Goal: Task Accomplishment & Management: Manage account settings

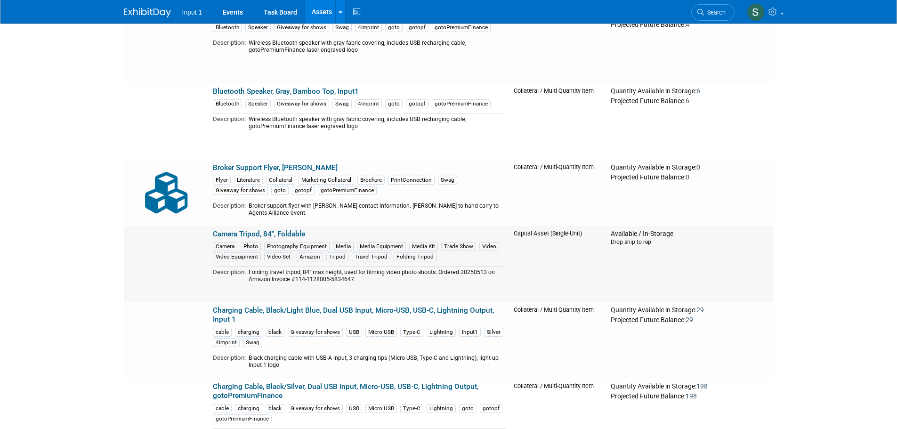
scroll to position [2308, 0]
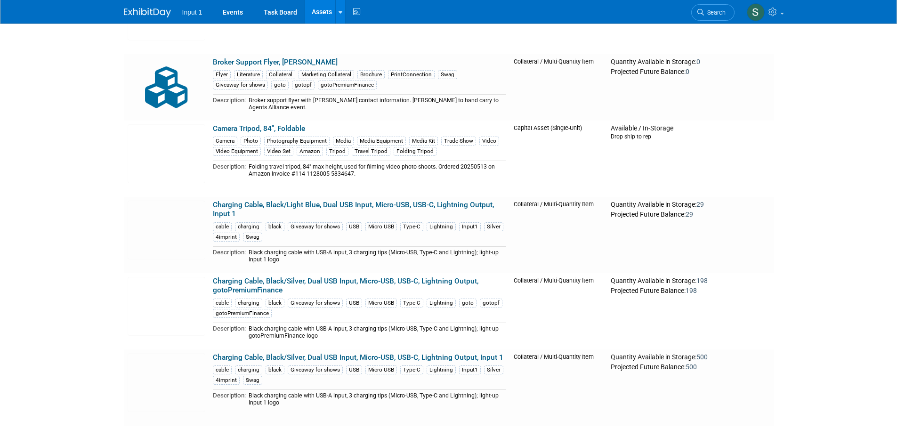
drag, startPoint x: 362, startPoint y: 172, endPoint x: 202, endPoint y: 171, distance: 159.7
click at [196, 170] on tr "Camera Tripod, 84", Foldable Camera Photo Photography Equipment Media Media Equ…" at bounding box center [449, 159] width 650 height 76
click at [343, 181] on td "Camera Tripod, 84", Foldable Camera Photo Photography Equipment Media Media Equ…" at bounding box center [359, 159] width 301 height 76
click at [176, 139] on img at bounding box center [167, 153] width 78 height 59
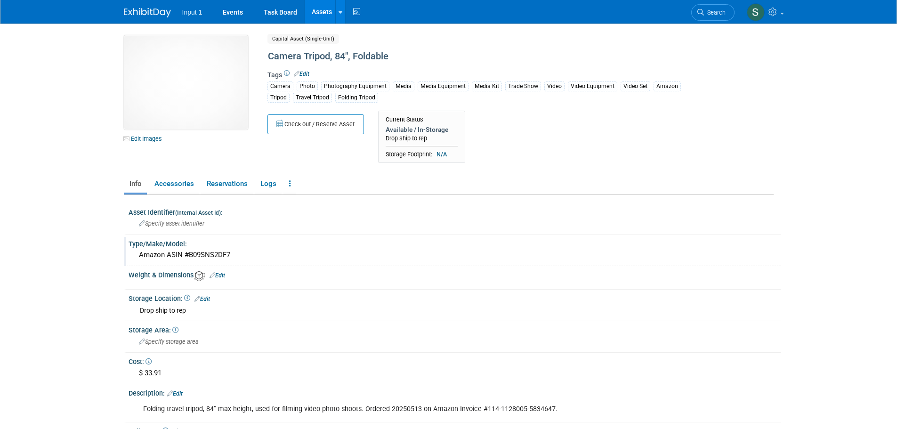
drag, startPoint x: 231, startPoint y: 254, endPoint x: 189, endPoint y: 254, distance: 41.5
click at [189, 254] on div "Amazon ASIN #B09SNS2DF7" at bounding box center [455, 255] width 638 height 15
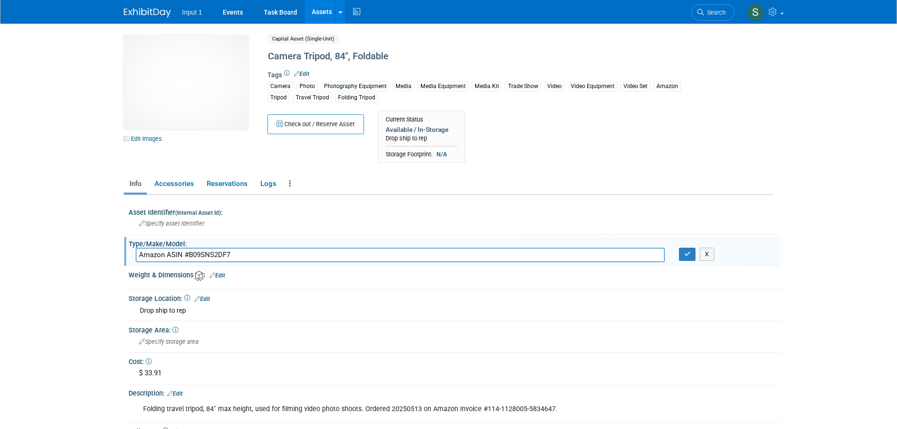
drag, startPoint x: 237, startPoint y: 258, endPoint x: 188, endPoint y: 252, distance: 49.0
click at [188, 252] on input "Amazon ASIN #B09SNS2DF7" at bounding box center [401, 255] width 530 height 15
